Goal: Transaction & Acquisition: Purchase product/service

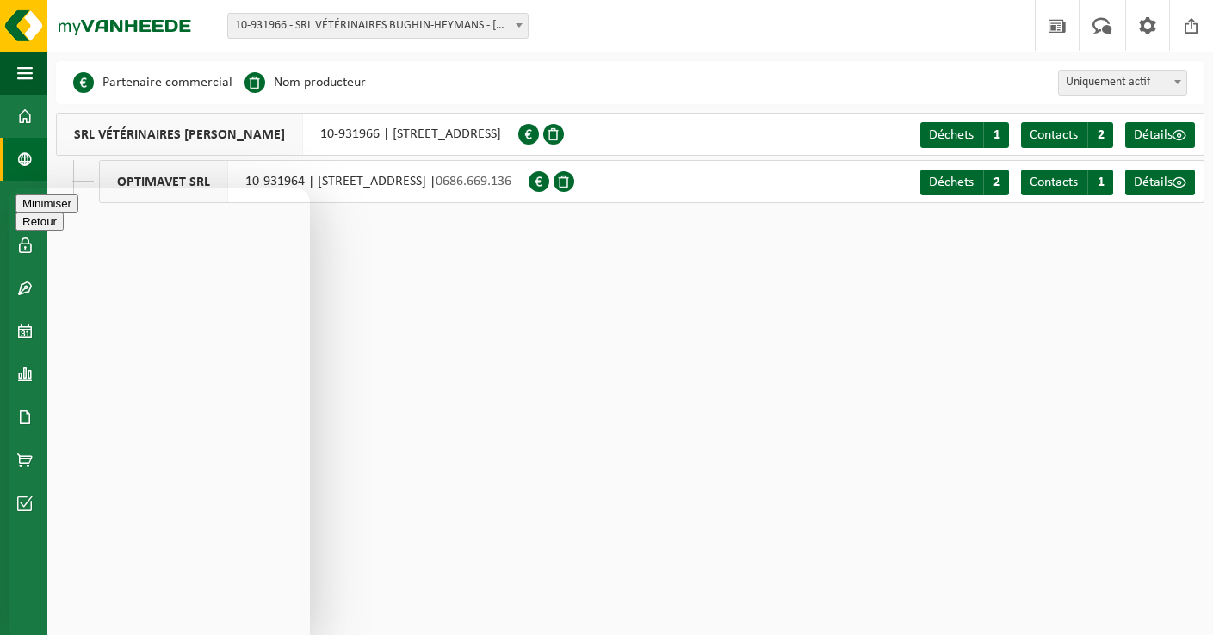
click at [78, 211] on button "Minimiser" at bounding box center [46, 204] width 63 height 18
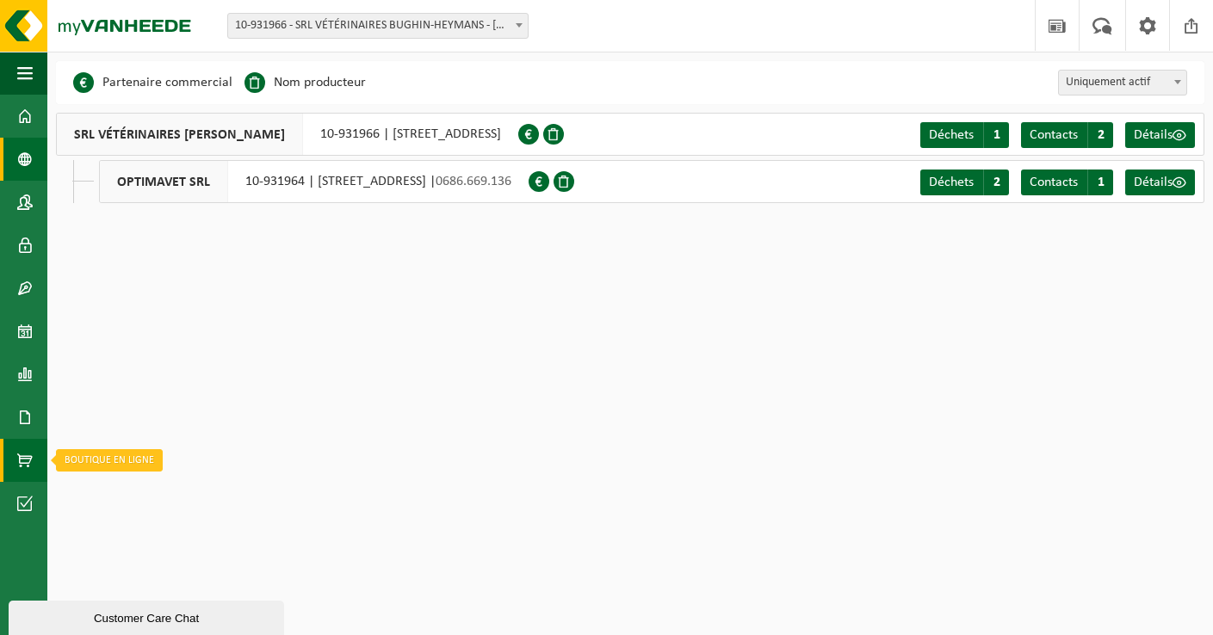
click at [22, 466] on span at bounding box center [24, 460] width 15 height 43
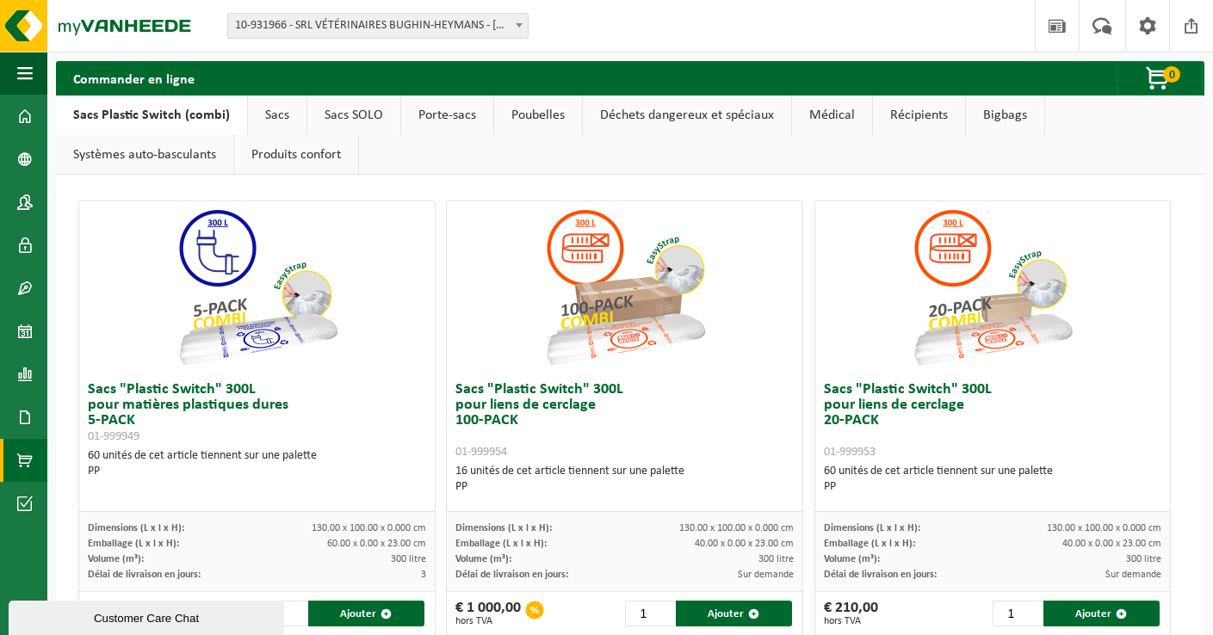
click at [533, 115] on link "Poubelles" at bounding box center [538, 116] width 88 height 40
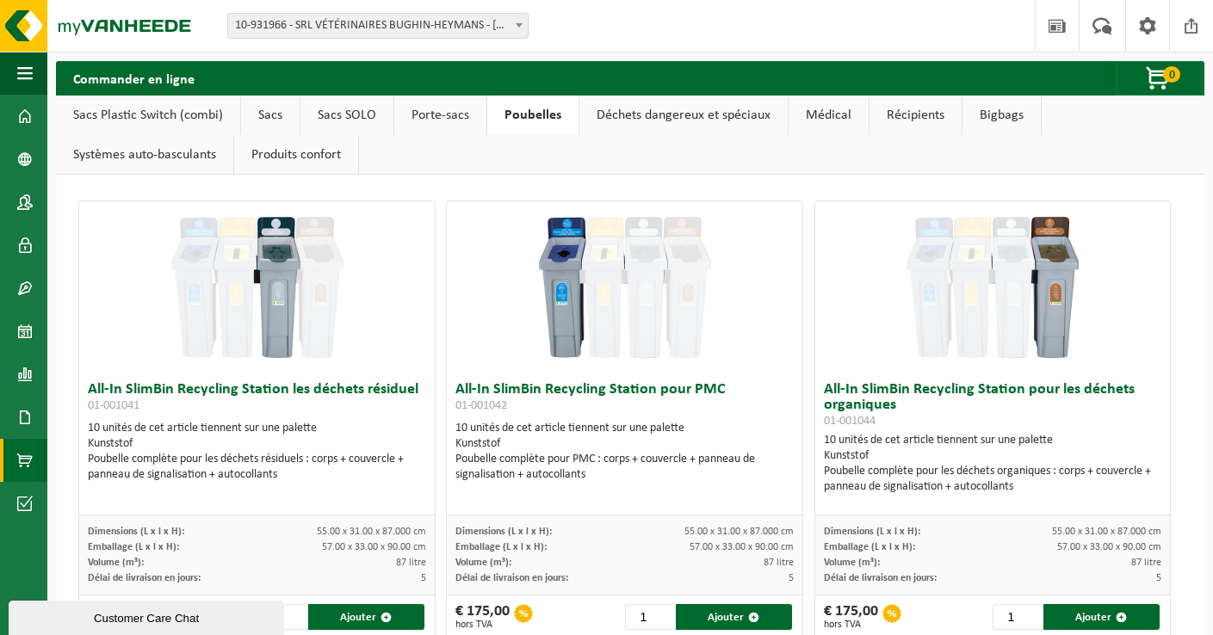
click at [173, 153] on link "Systèmes auto-basculants" at bounding box center [144, 155] width 177 height 40
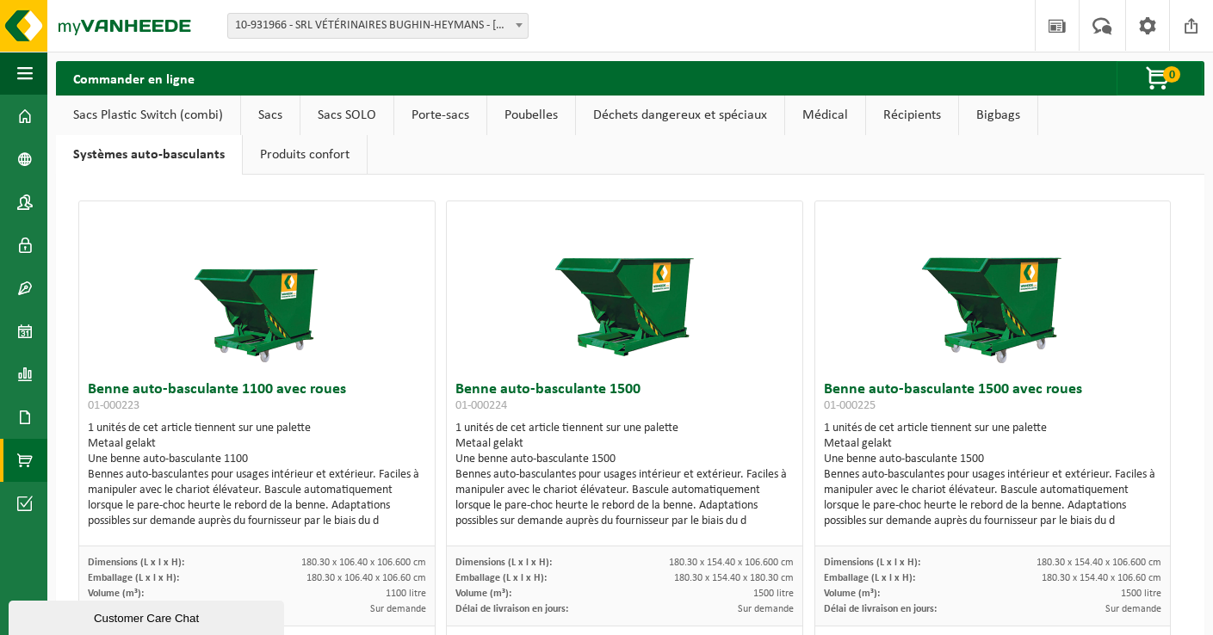
click at [539, 108] on link "Poubelles" at bounding box center [531, 116] width 88 height 40
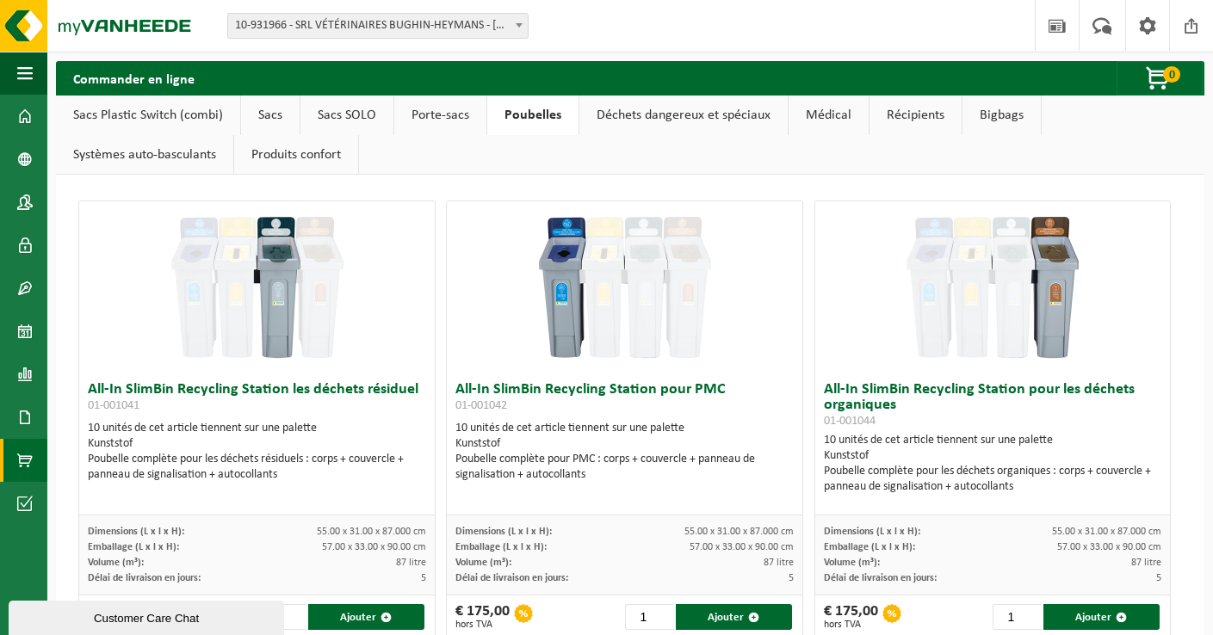
click at [990, 110] on link "Bigbags" at bounding box center [1001, 116] width 78 height 40
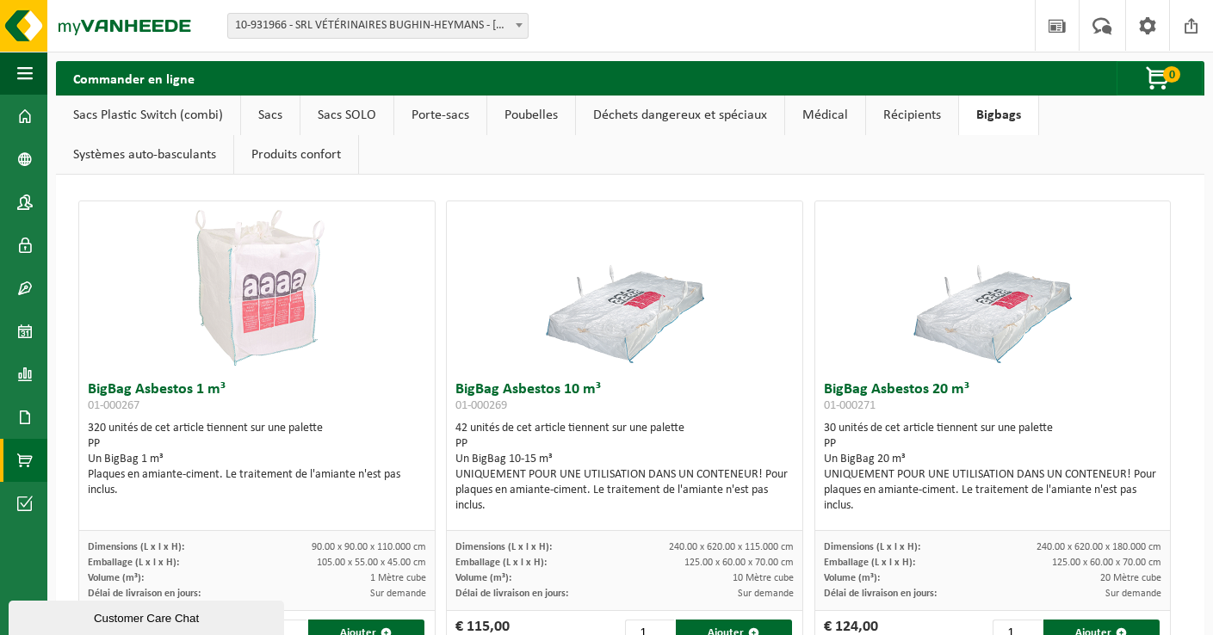
click at [924, 112] on link "Récipients" at bounding box center [912, 116] width 92 height 40
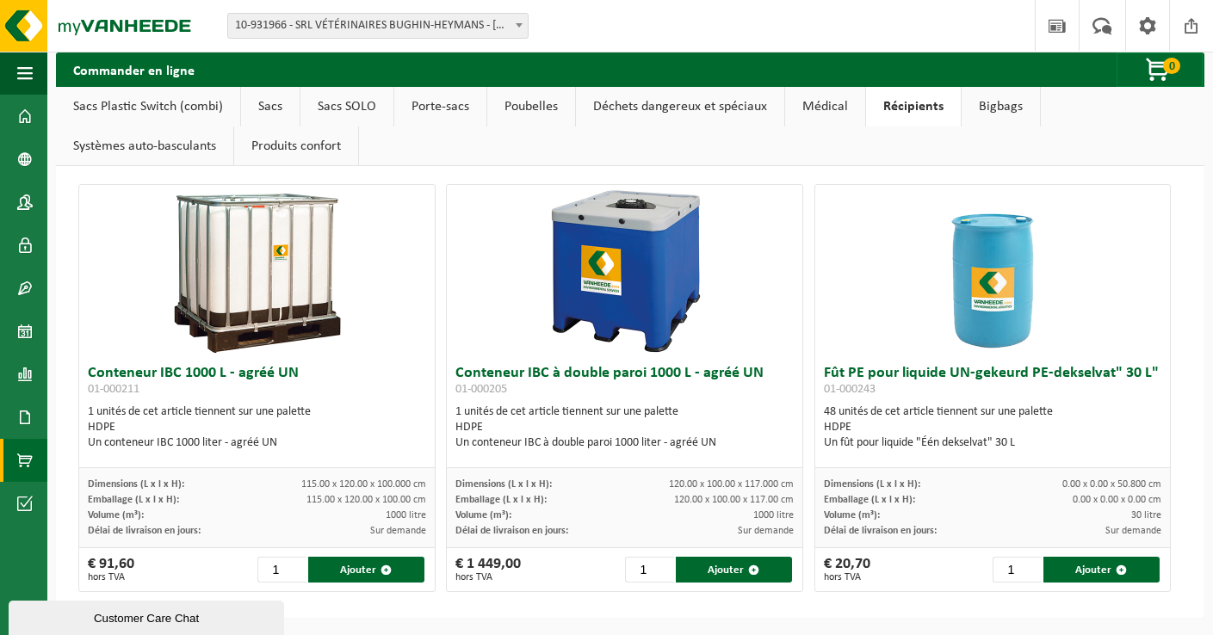
scroll to position [16, 0]
click at [830, 104] on link "Médical" at bounding box center [825, 107] width 80 height 40
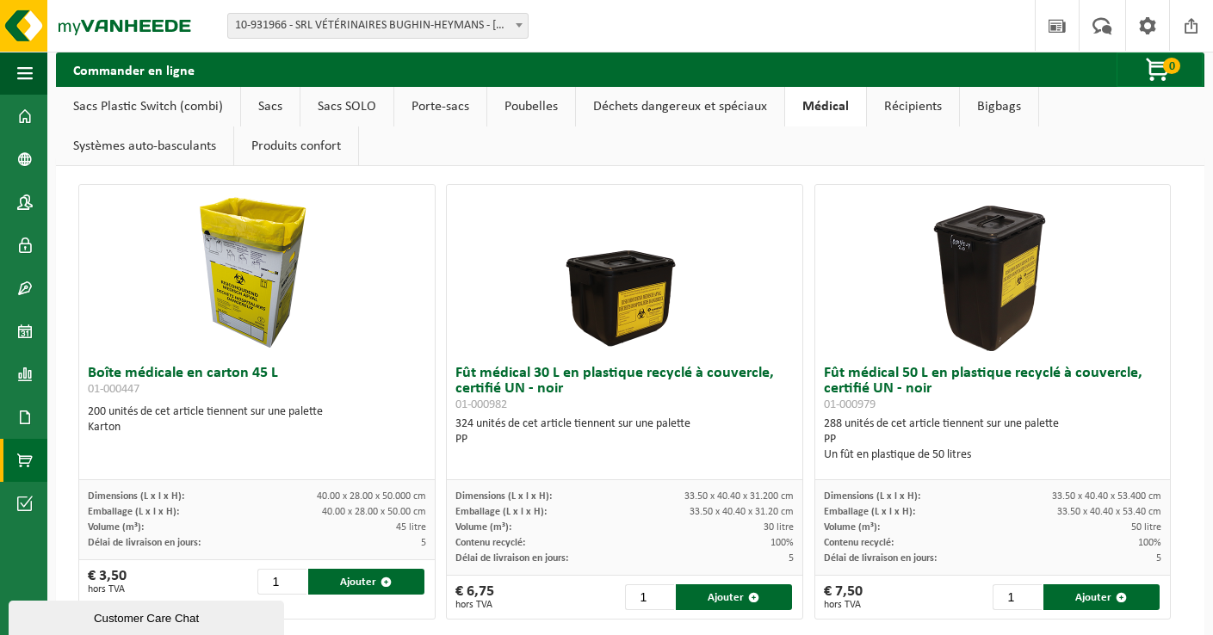
click at [706, 99] on link "Déchets dangereux et spéciaux" at bounding box center [680, 107] width 208 height 40
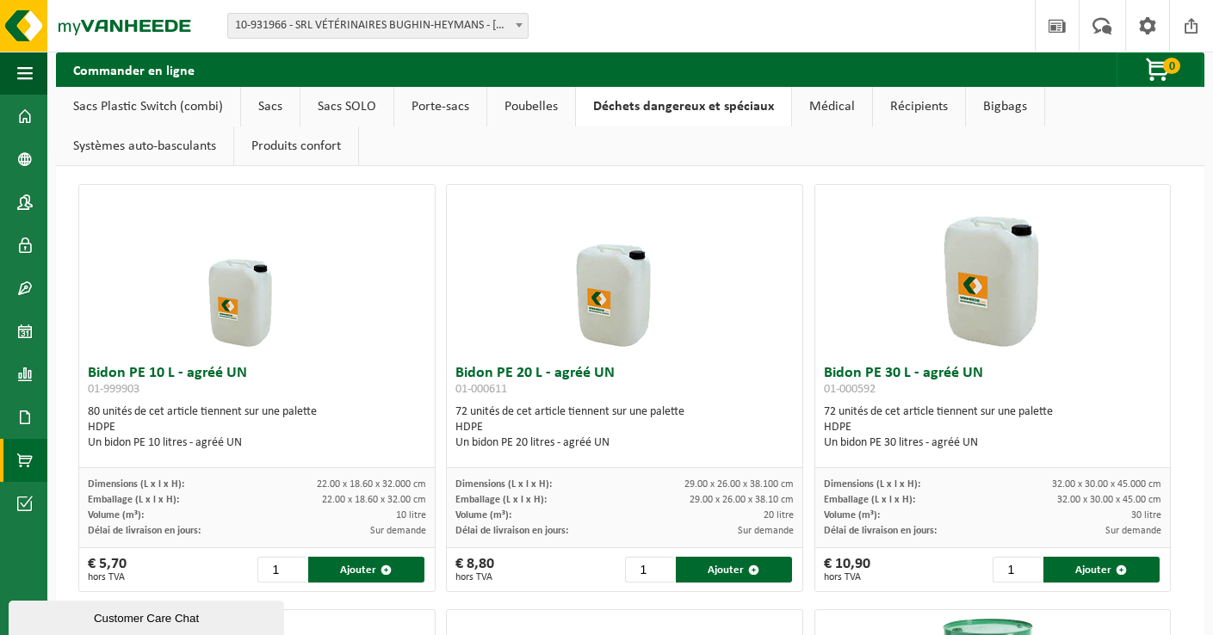
click at [316, 19] on span "10-931966 - SRL VÉTÉRINAIRES BUGHIN-HEYMANS - [GEOGRAPHIC_DATA]-[GEOGRAPHIC_DAT…" at bounding box center [378, 26] width 300 height 24
click at [25, 122] on span at bounding box center [24, 116] width 15 height 43
